Goal: Task Accomplishment & Management: Manage account settings

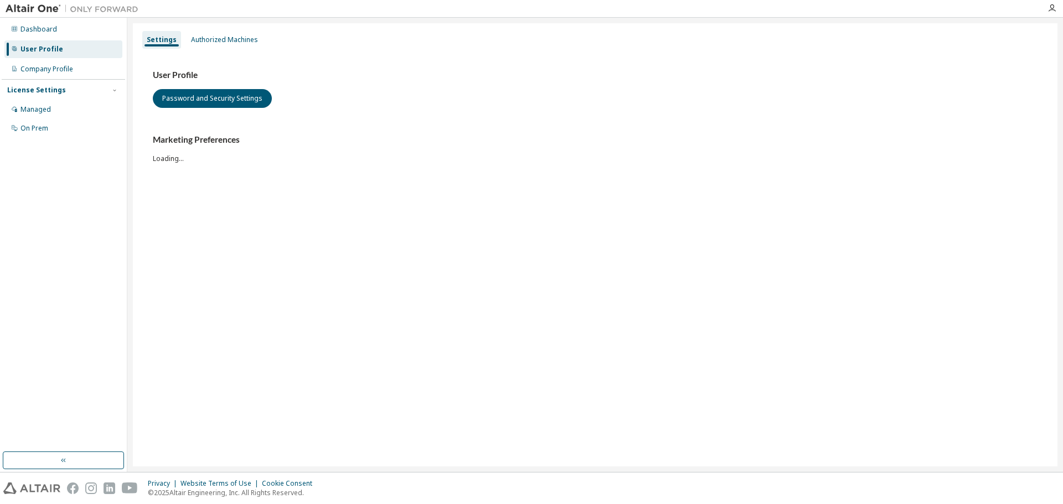
click at [630, 289] on div "Settings Authorized Machines User Profile Password and Security Settings Market…" at bounding box center [595, 244] width 925 height 443
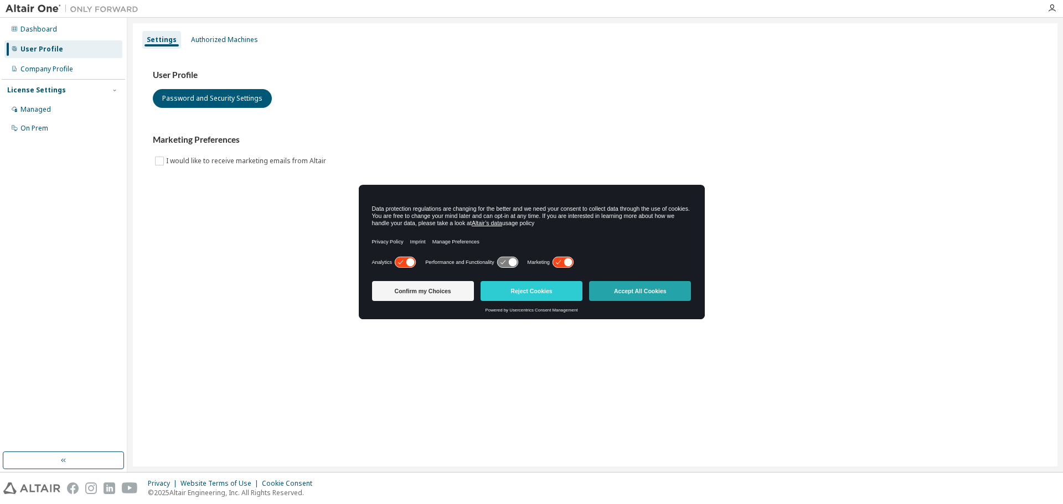
click at [638, 290] on button "Accept All Cookies" at bounding box center [640, 291] width 102 height 20
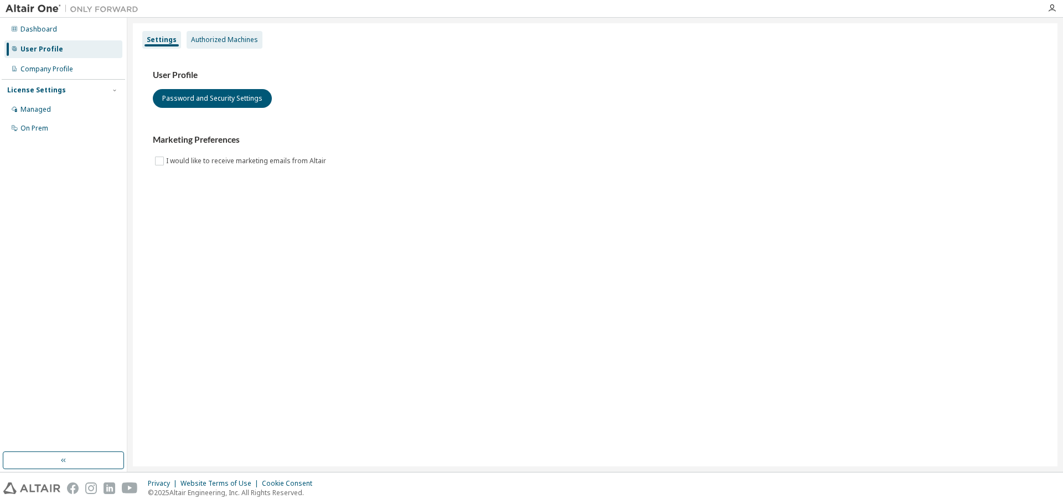
click at [223, 42] on div "Authorized Machines" at bounding box center [224, 39] width 67 height 9
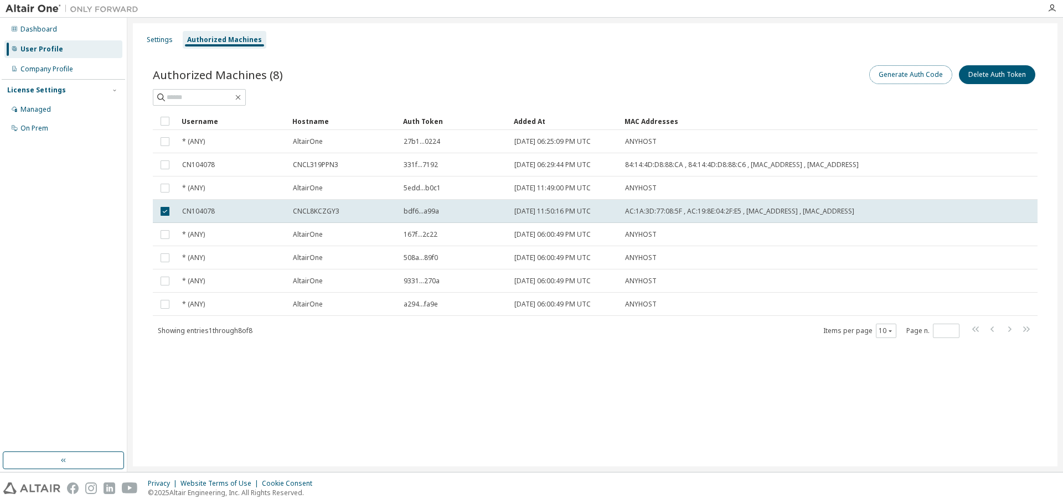
click at [922, 72] on button "Generate Auth Code" at bounding box center [910, 74] width 83 height 19
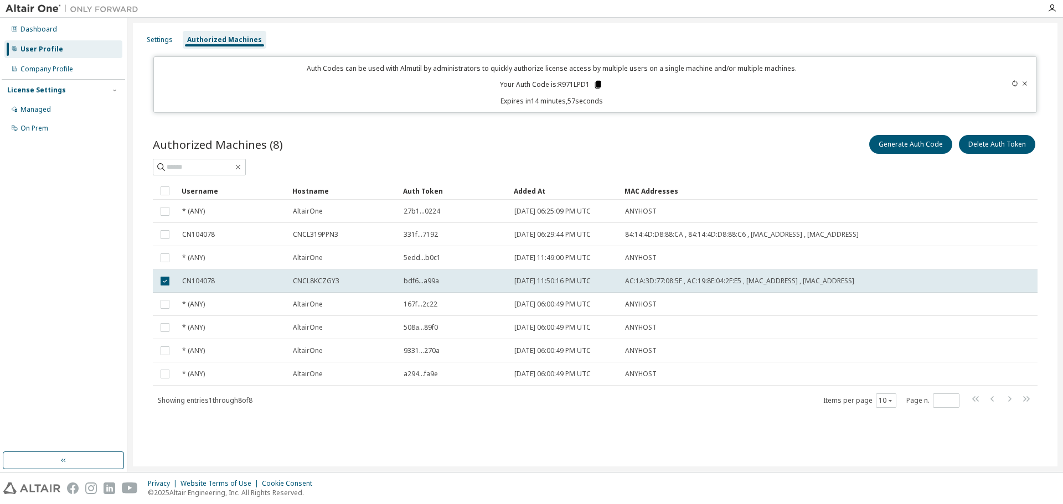
click at [598, 83] on icon at bounding box center [598, 85] width 6 height 8
